Goal: Transaction & Acquisition: Book appointment/travel/reservation

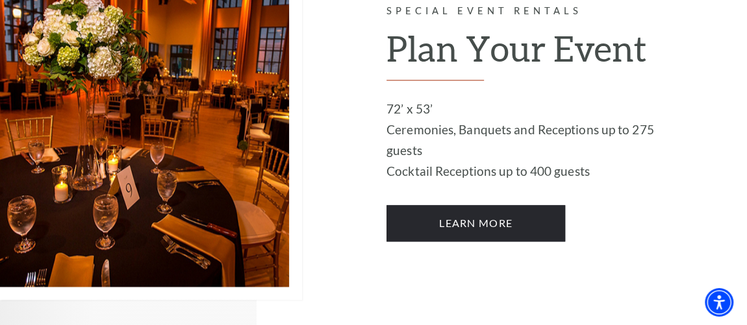
scroll to position [725, 0]
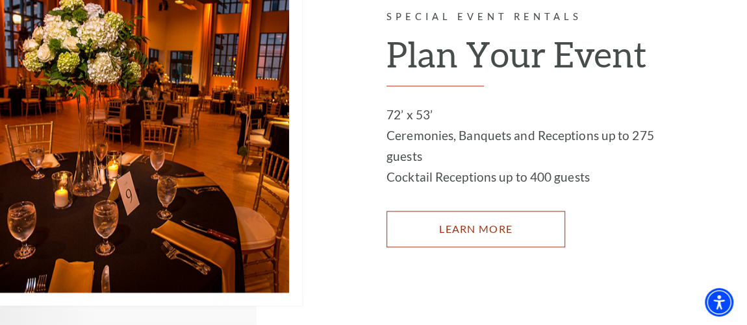
click at [466, 211] on link "LEARN MORE" at bounding box center [475, 229] width 179 height 36
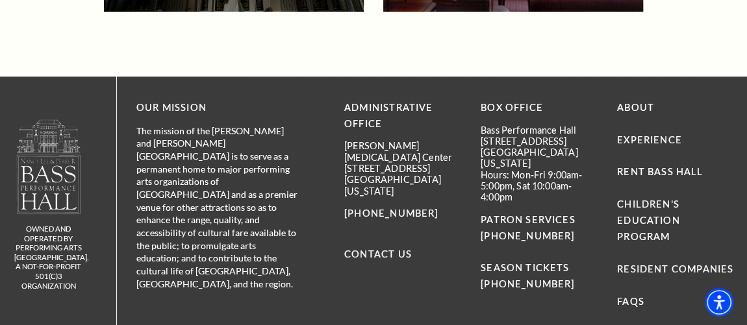
scroll to position [2536, 0]
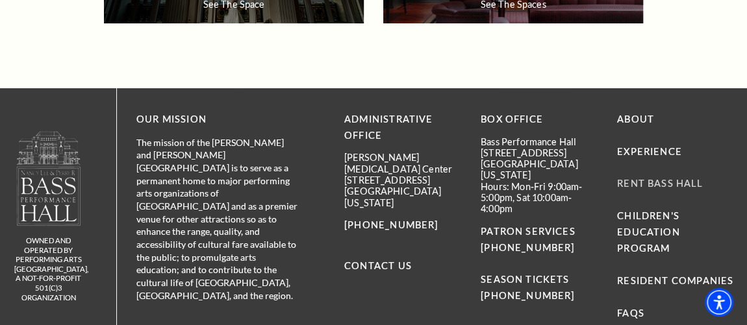
click at [672, 181] on link "Rent Bass Hall" at bounding box center [660, 183] width 86 height 11
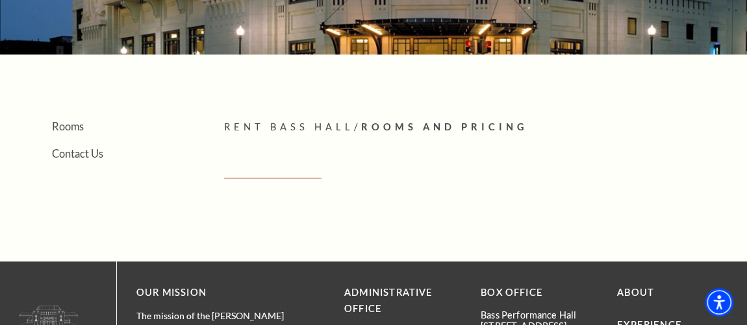
scroll to position [193, 0]
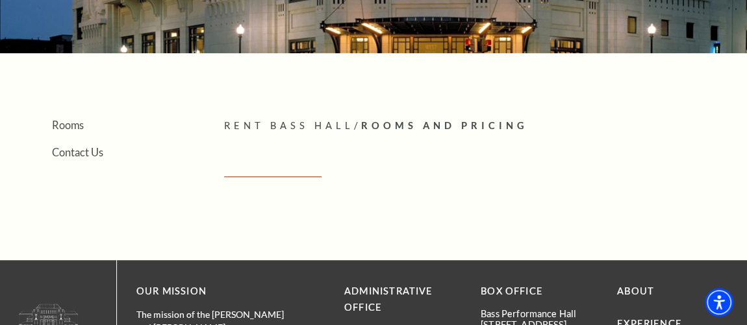
click at [439, 124] on span "Rooms And Pricing" at bounding box center [444, 125] width 167 height 11
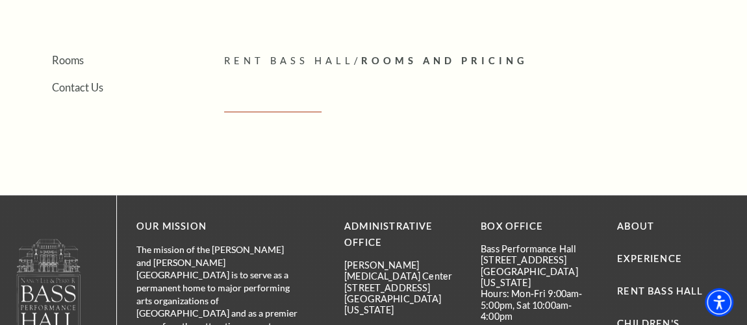
scroll to position [242, 0]
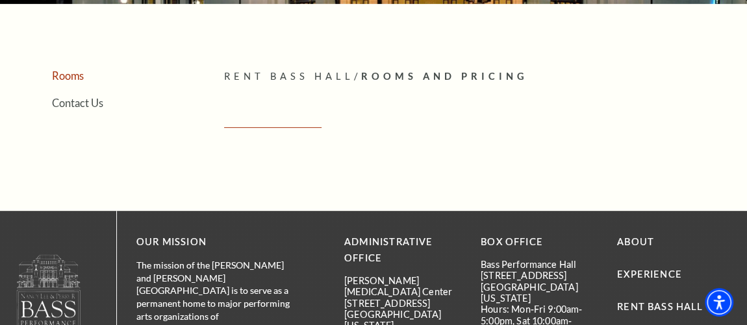
click at [71, 81] on link "Rooms" at bounding box center [68, 75] width 32 height 12
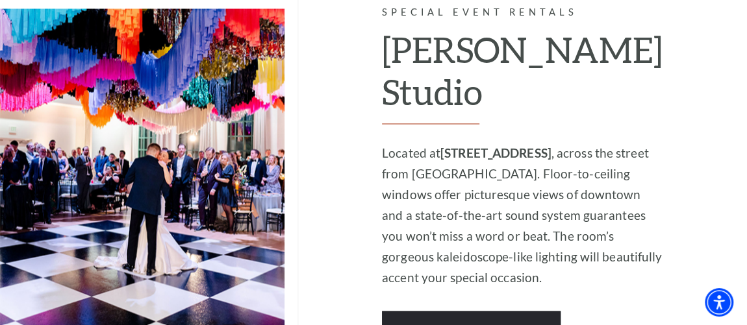
scroll to position [1101, 0]
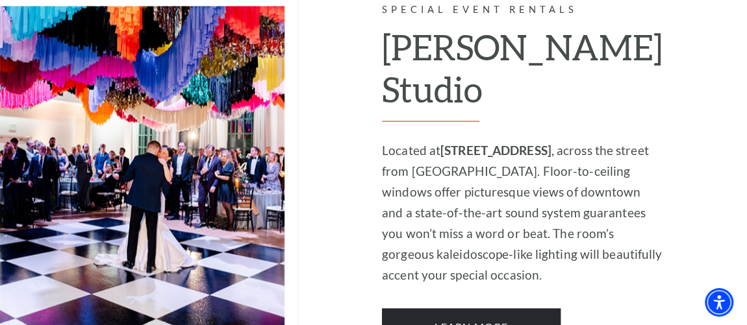
drag, startPoint x: 537, startPoint y: 110, endPoint x: 446, endPoint y: 108, distance: 90.9
click at [446, 142] on strong "301 E. 5th Street" at bounding box center [495, 149] width 111 height 15
copy strong "301 E. 5th Street"
